Goal: Information Seeking & Learning: Learn about a topic

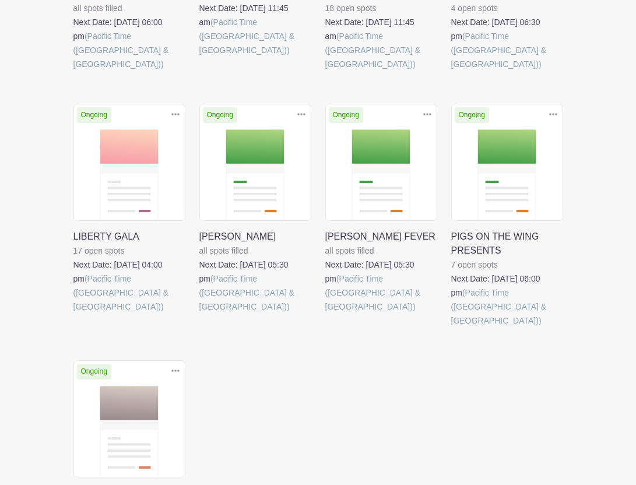
scroll to position [450, 0]
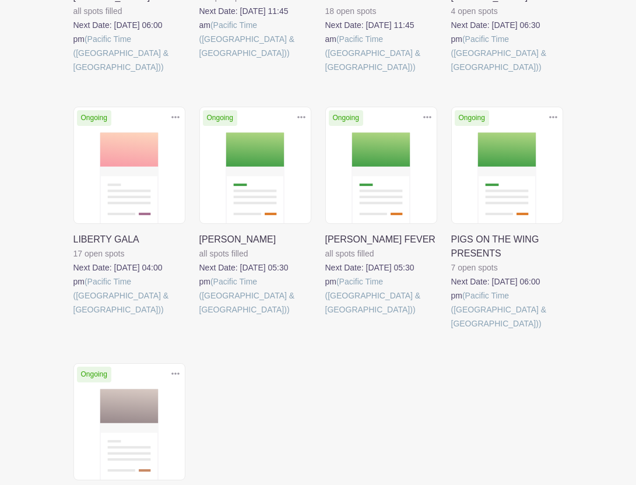
click at [451, 331] on link at bounding box center [451, 331] width 0 height 0
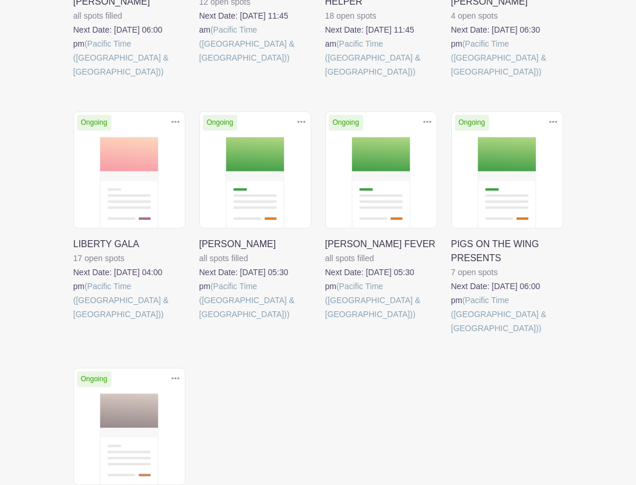
scroll to position [450, 0]
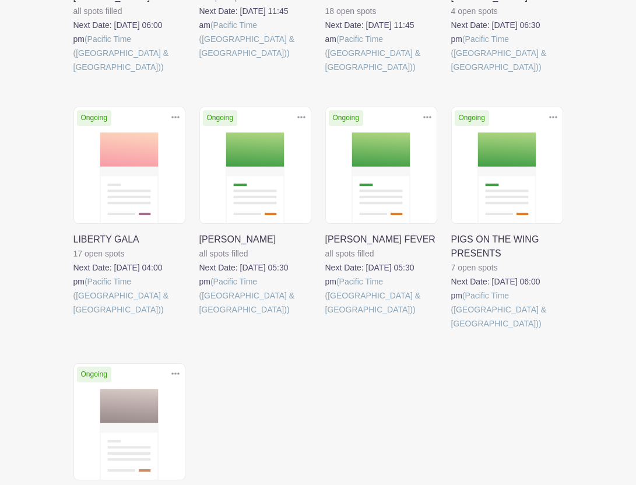
click at [73, 317] on link at bounding box center [73, 317] width 0 height 0
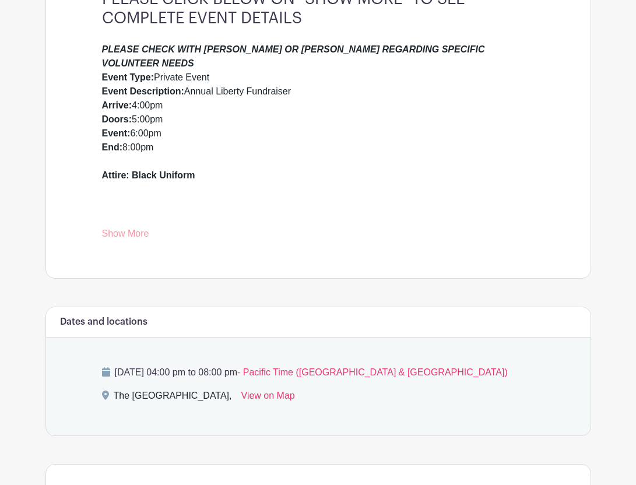
scroll to position [371, 0]
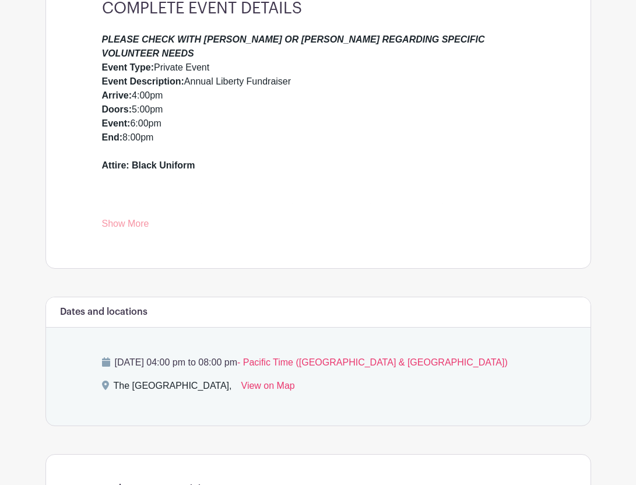
click at [136, 226] on link "Show More" at bounding box center [125, 226] width 47 height 15
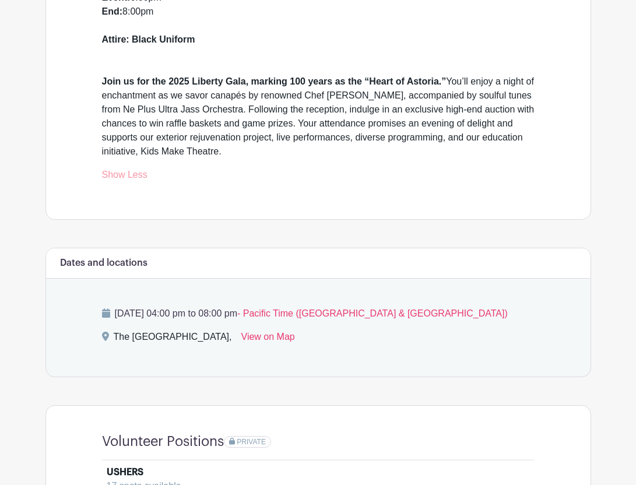
scroll to position [505, 0]
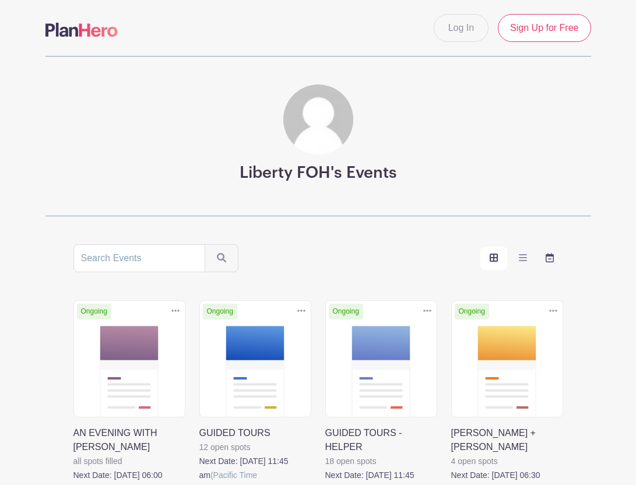
click at [549, 259] on icon "order and view" at bounding box center [550, 257] width 8 height 9
click at [0, 0] on input "order and view" at bounding box center [0, 0] width 0 height 0
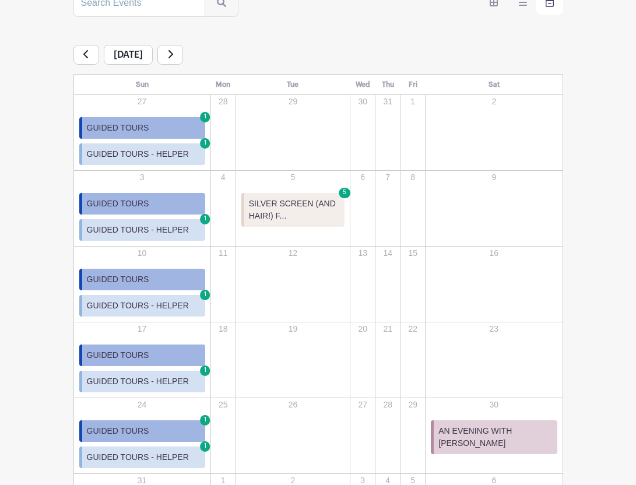
scroll to position [257, 0]
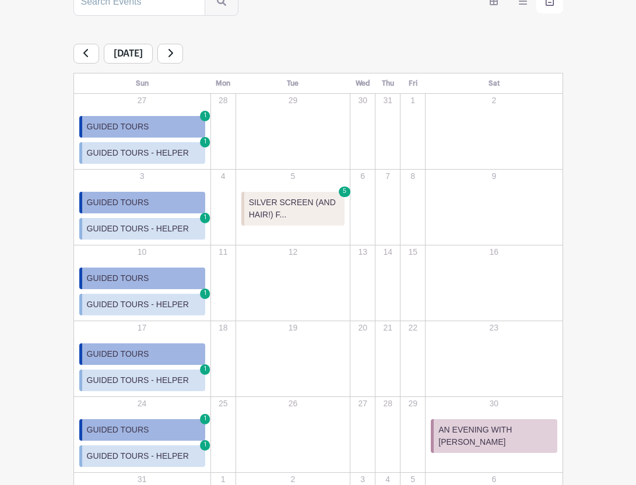
click at [484, 436] on span "AN EVENING WITH [PERSON_NAME]" at bounding box center [495, 436] width 114 height 24
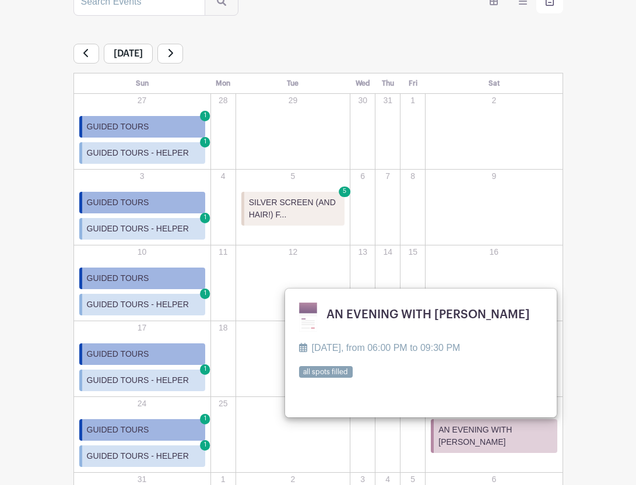
click at [426, 235] on td "8" at bounding box center [413, 207] width 25 height 76
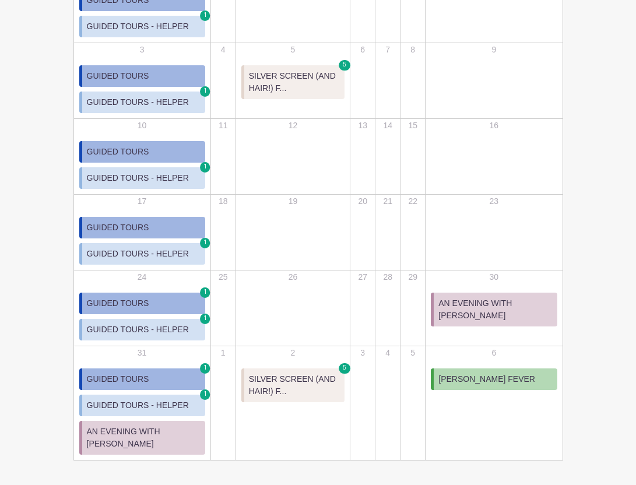
scroll to position [385, 0]
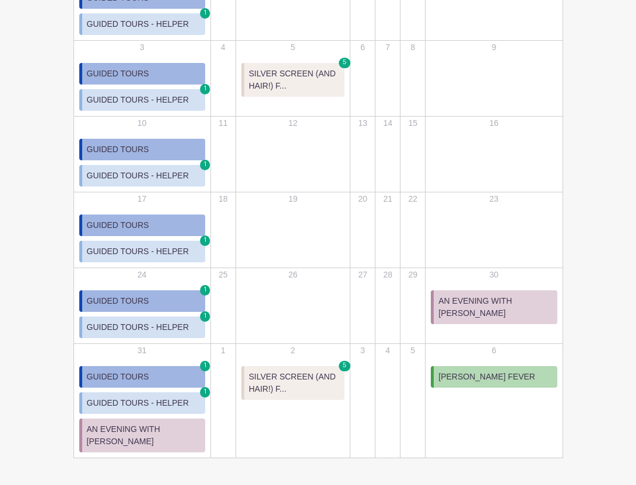
click at [144, 440] on span "AN EVENING WITH [PERSON_NAME]" at bounding box center [144, 435] width 114 height 24
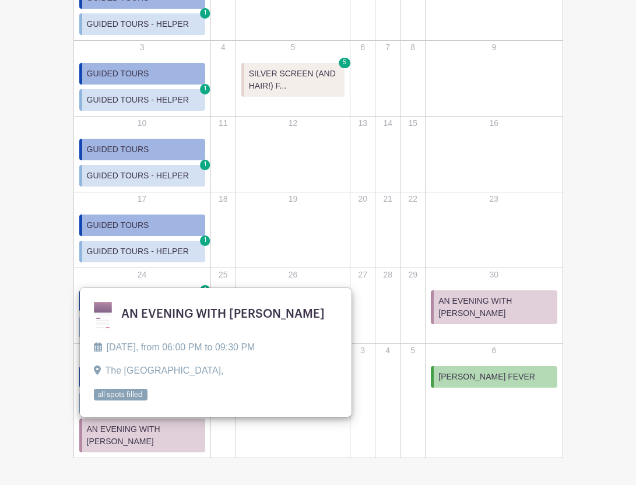
click at [241, 432] on td "2 SILVER SCREEN (AND HAIR!) F... 5 SILVER SCREEN (AND HAIR!) FILM SERIES [DATE]…" at bounding box center [293, 400] width 115 height 114
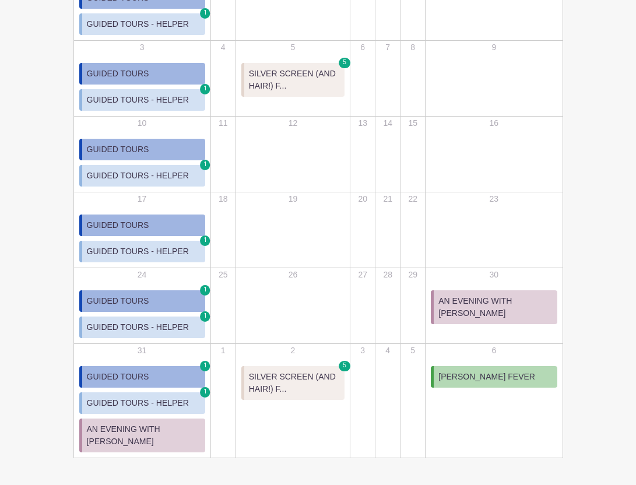
click at [303, 380] on span "SILVER SCREEN (AND HAIR!) F..." at bounding box center [295, 383] width 92 height 24
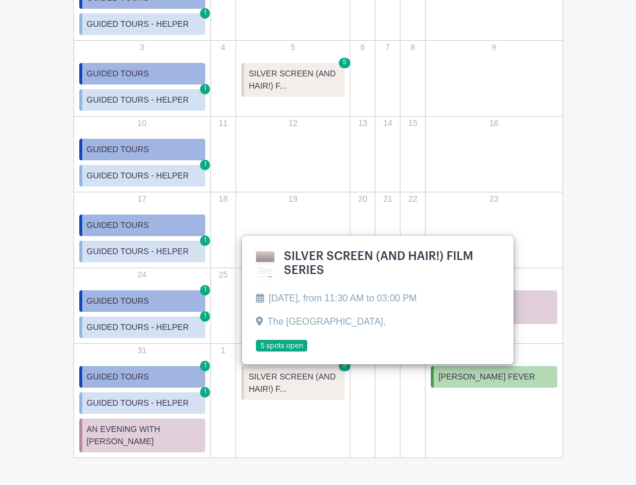
click at [256, 352] on link at bounding box center [256, 352] width 0 height 0
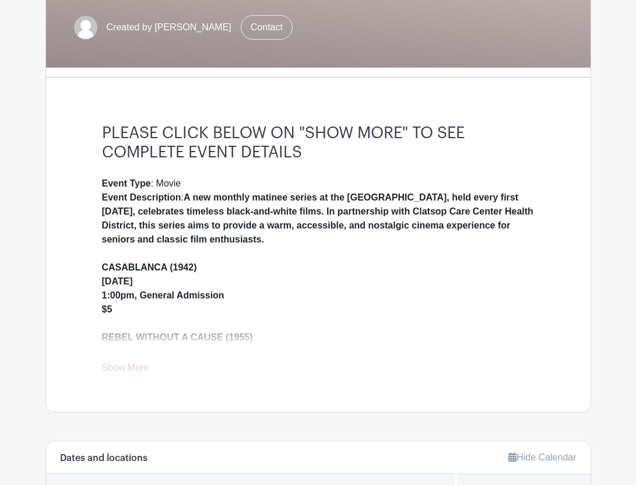
scroll to position [228, 0]
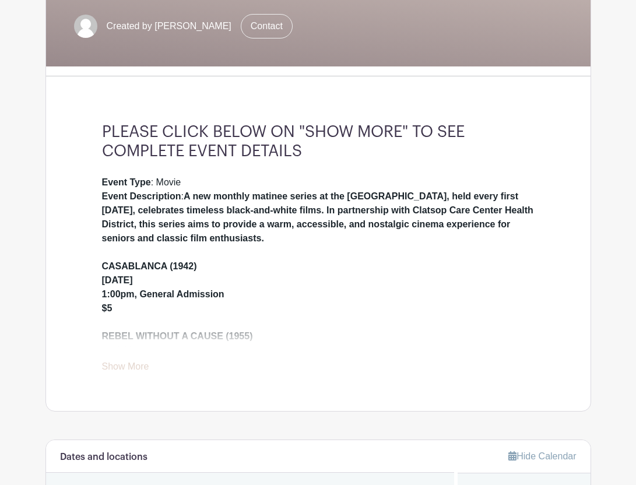
click at [125, 370] on link "Show More" at bounding box center [125, 368] width 47 height 15
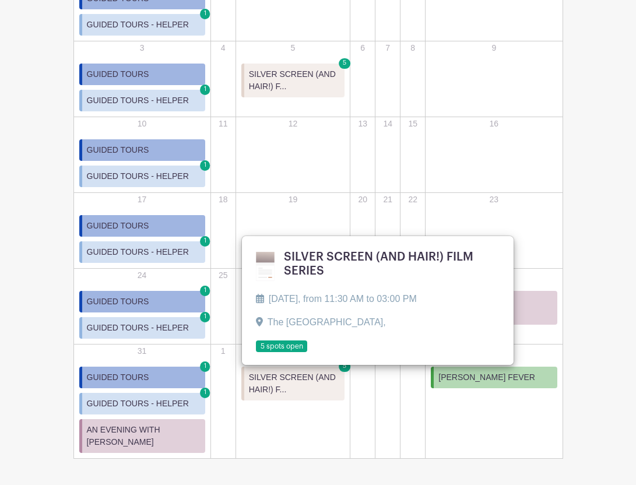
scroll to position [385, 0]
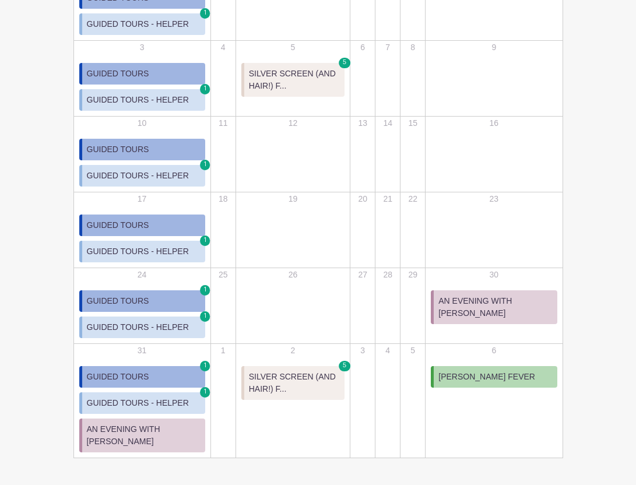
click at [484, 378] on span "[PERSON_NAME] FEVER" at bounding box center [486, 377] width 97 height 12
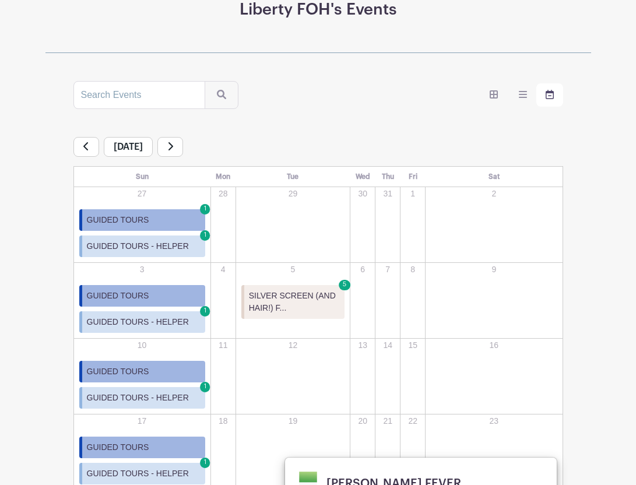
scroll to position [127, 0]
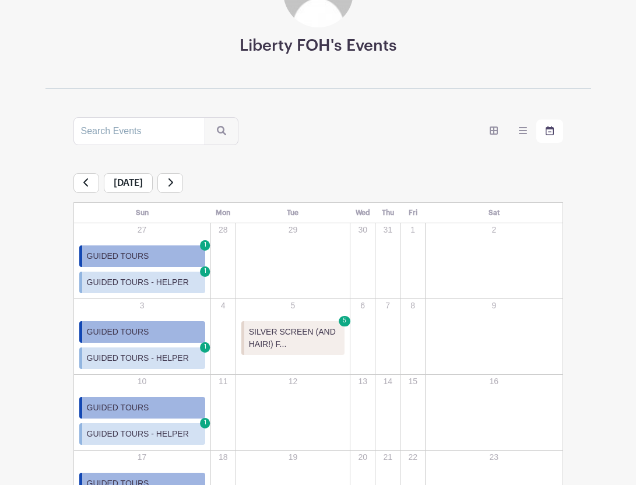
click at [183, 186] on link at bounding box center [170, 183] width 26 height 20
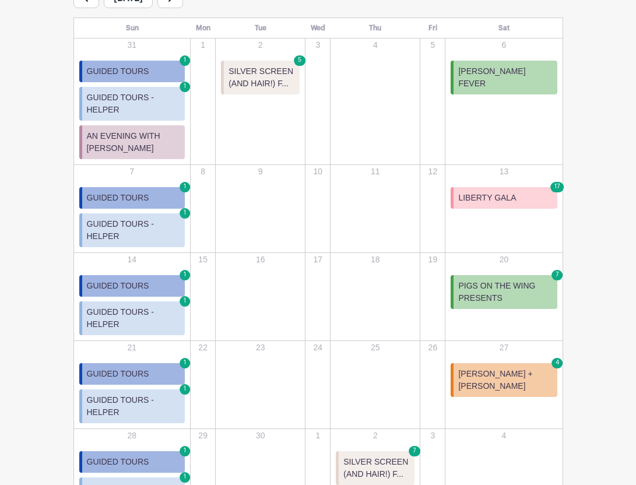
scroll to position [317, 0]
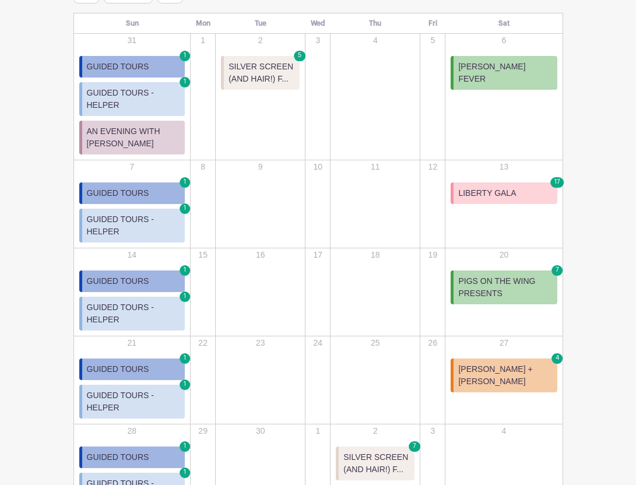
click at [475, 380] on span "[PERSON_NAME] + [PERSON_NAME]" at bounding box center [505, 375] width 94 height 24
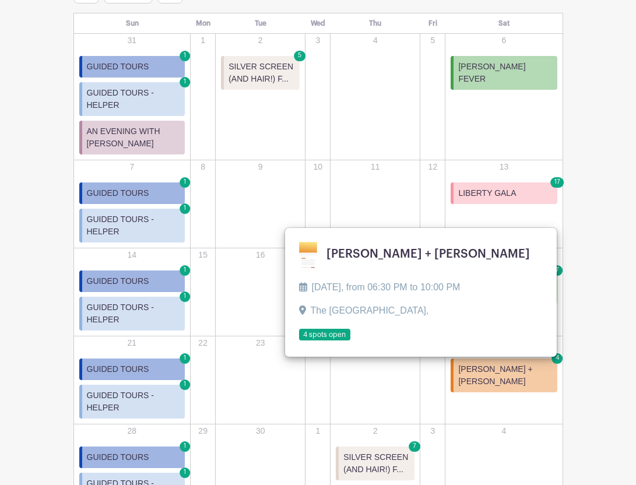
click at [299, 341] on link at bounding box center [299, 341] width 0 height 0
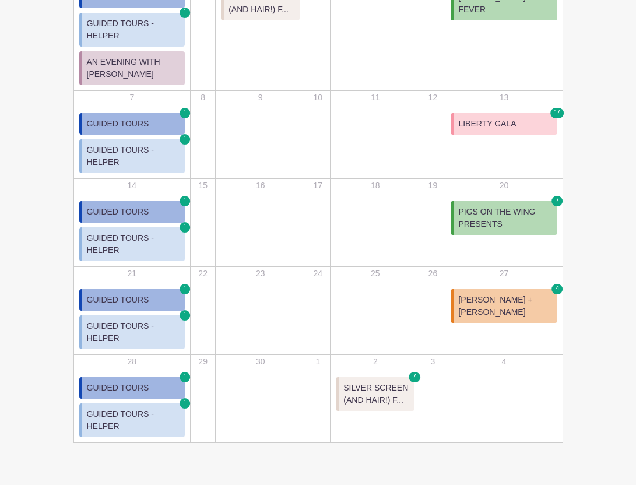
scroll to position [396, 0]
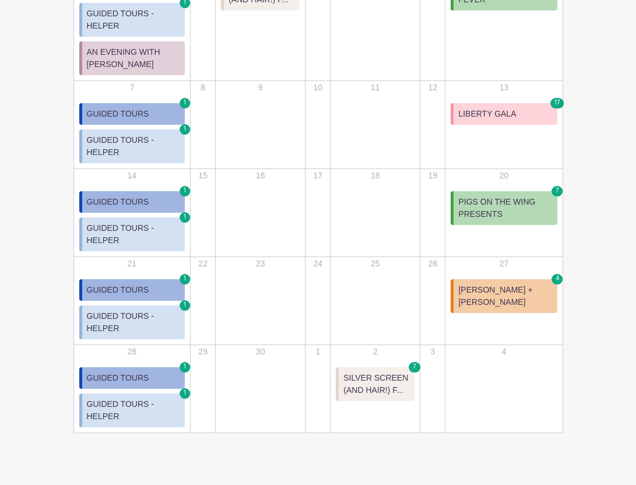
click at [389, 382] on span "SILVER SCREEN (AND HAIR!) F..." at bounding box center [376, 384] width 66 height 24
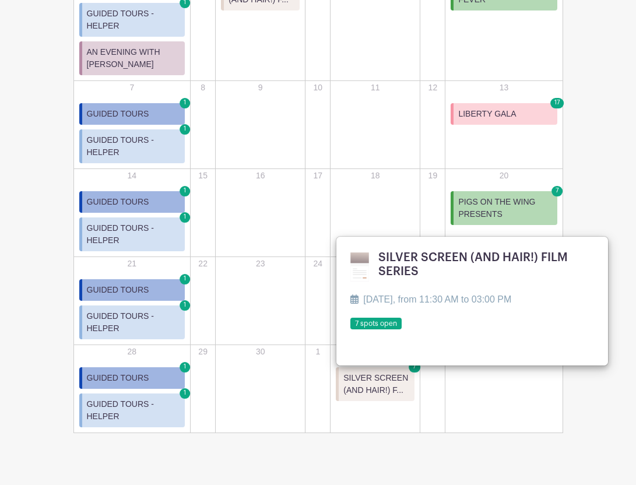
click at [507, 403] on div "4" at bounding box center [503, 375] width 115 height 58
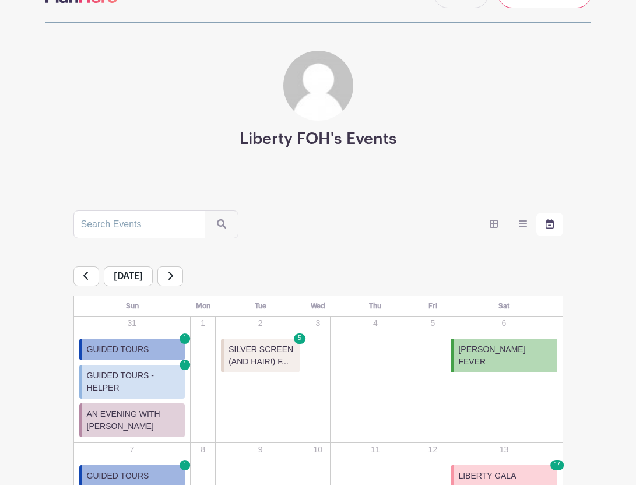
scroll to position [0, 0]
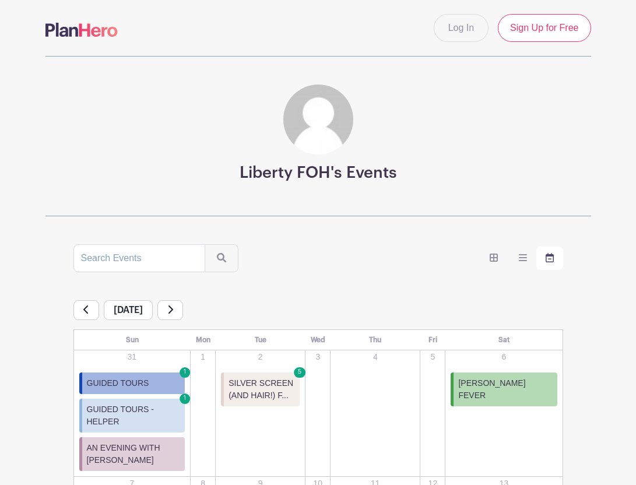
click at [183, 314] on link at bounding box center [170, 310] width 26 height 20
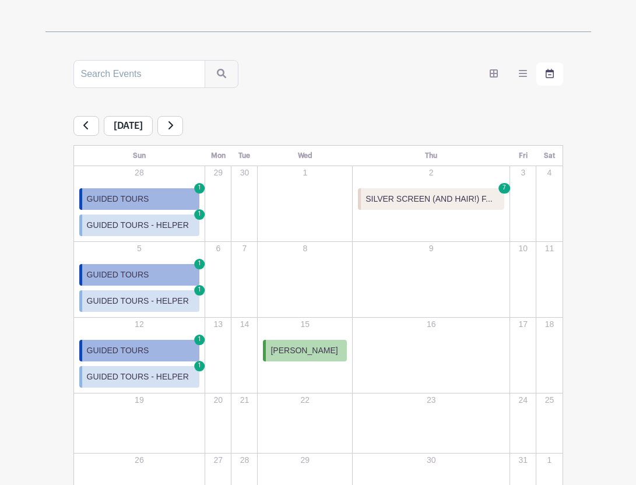
scroll to position [187, 0]
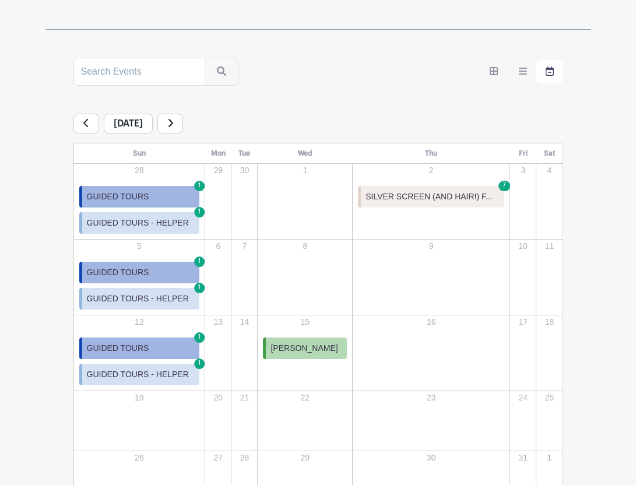
click at [308, 346] on span "[PERSON_NAME]" at bounding box center [304, 348] width 67 height 12
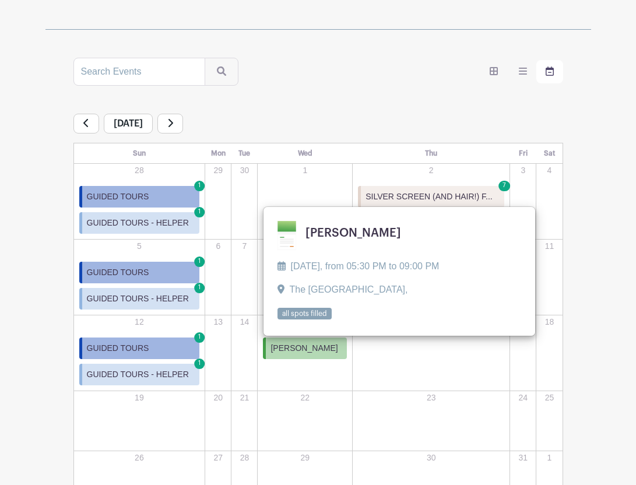
click at [278, 320] on link at bounding box center [278, 320] width 0 height 0
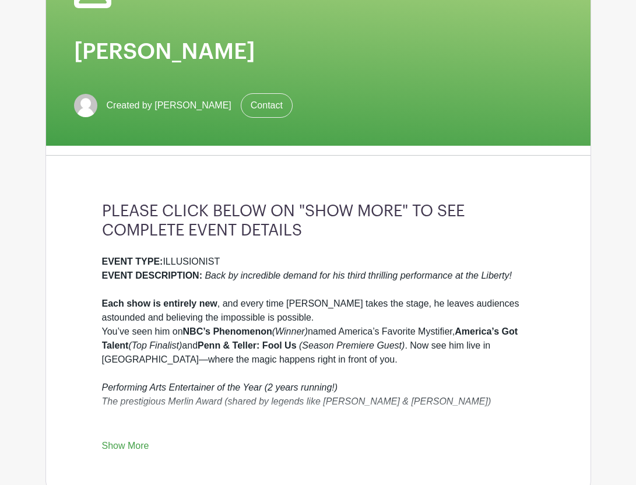
scroll to position [159, 0]
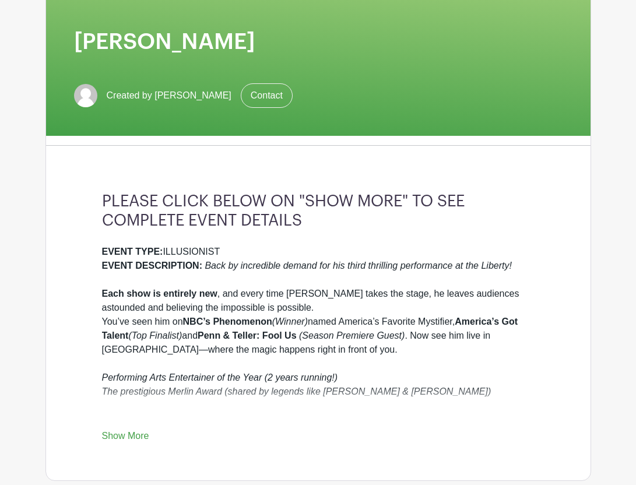
click at [132, 431] on link "Show More" at bounding box center [125, 438] width 47 height 15
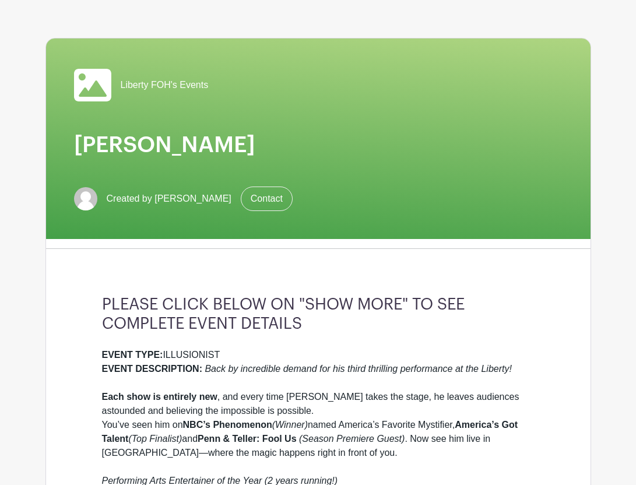
scroll to position [0, 0]
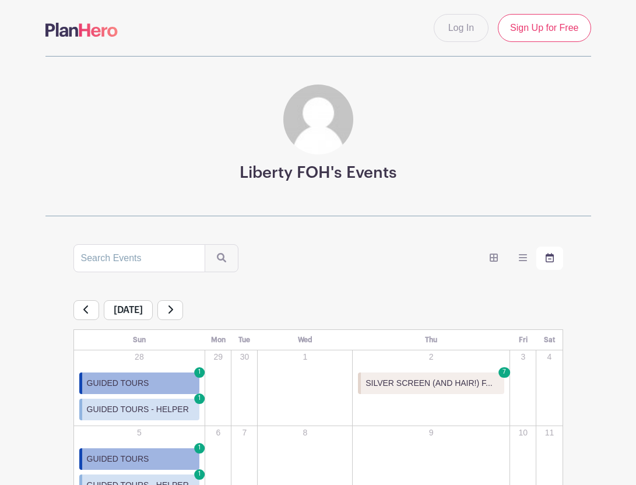
click at [173, 310] on icon at bounding box center [170, 309] width 6 height 9
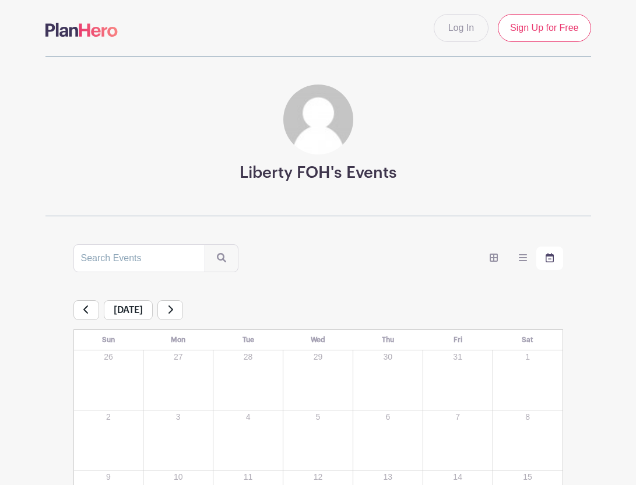
click at [173, 312] on icon at bounding box center [170, 309] width 5 height 8
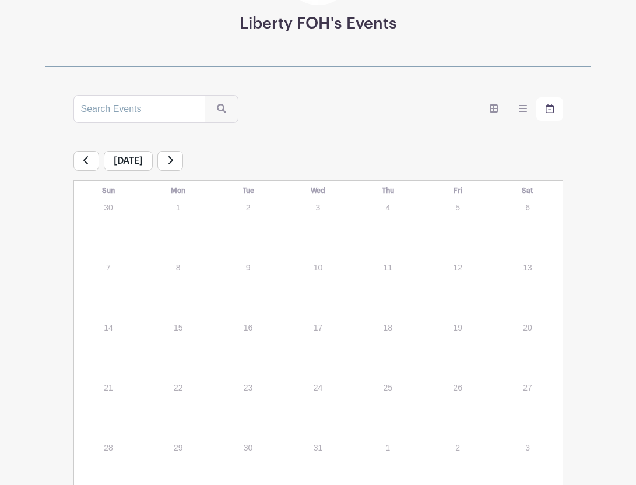
scroll to position [107, 0]
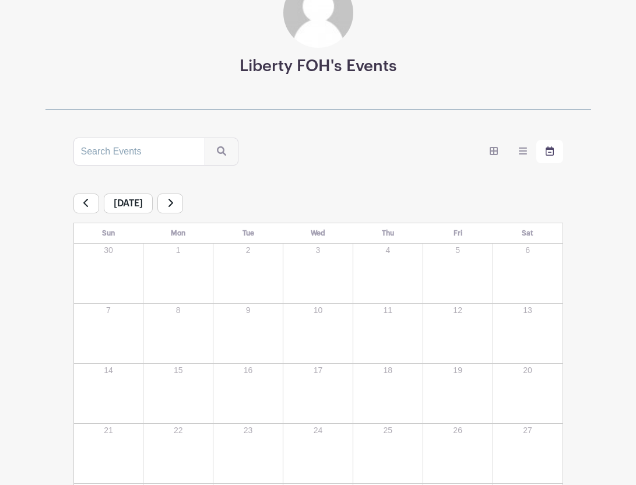
click at [183, 208] on link at bounding box center [170, 204] width 26 height 20
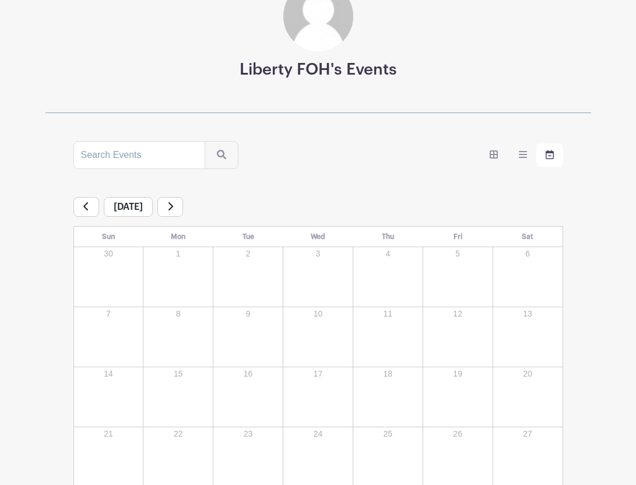
scroll to position [107, 0]
